Goal: Task Accomplishment & Management: Use online tool/utility

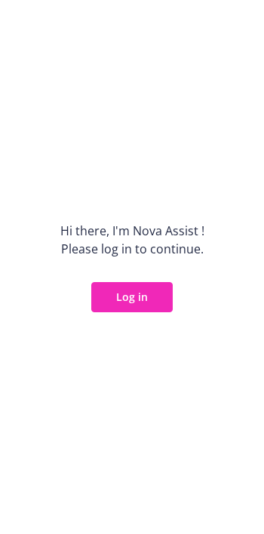
click at [142, 292] on button "Log in" at bounding box center [131, 297] width 81 height 30
click at [137, 290] on button "Log in" at bounding box center [131, 297] width 81 height 30
click at [137, 293] on button "Log in" at bounding box center [131, 297] width 81 height 30
